Goal: Task Accomplishment & Management: Manage account settings

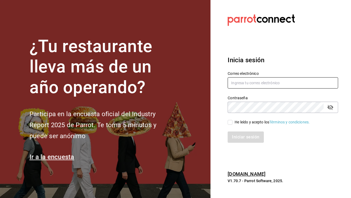
click at [243, 79] on input "text" at bounding box center [283, 82] width 111 height 11
type input "[EMAIL_ADDRESS][DOMAIN_NAME]"
click at [232, 123] on input "He leído y acepto los Términos y condiciones." at bounding box center [230, 122] width 5 height 5
checkbox input "true"
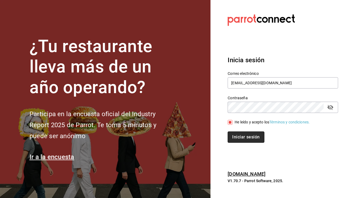
click at [237, 134] on button "Iniciar sesión" at bounding box center [246, 136] width 36 height 11
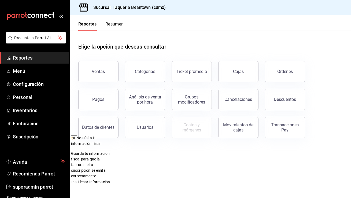
click at [75, 138] on icon at bounding box center [74, 138] width 2 height 2
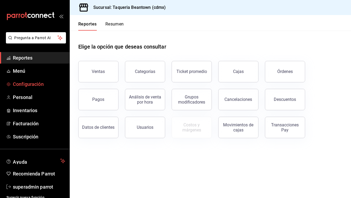
click at [37, 84] on span "Configuración" at bounding box center [39, 83] width 52 height 7
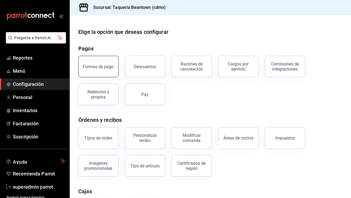
click at [98, 56] on div "Formas de pago" at bounding box center [95, 63] width 47 height 28
click at [94, 140] on div "Tipos de orden" at bounding box center [99, 137] width 28 height 5
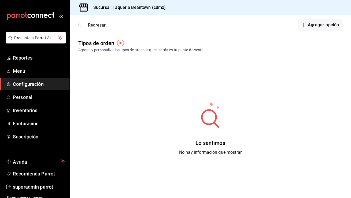
click at [82, 26] on icon "button" at bounding box center [80, 25] width 5 height 5
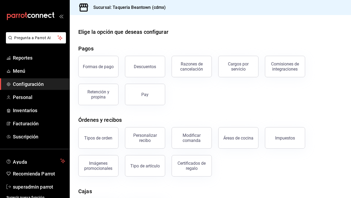
scroll to position [74, 0]
